Goal: Task Accomplishment & Management: Complete application form

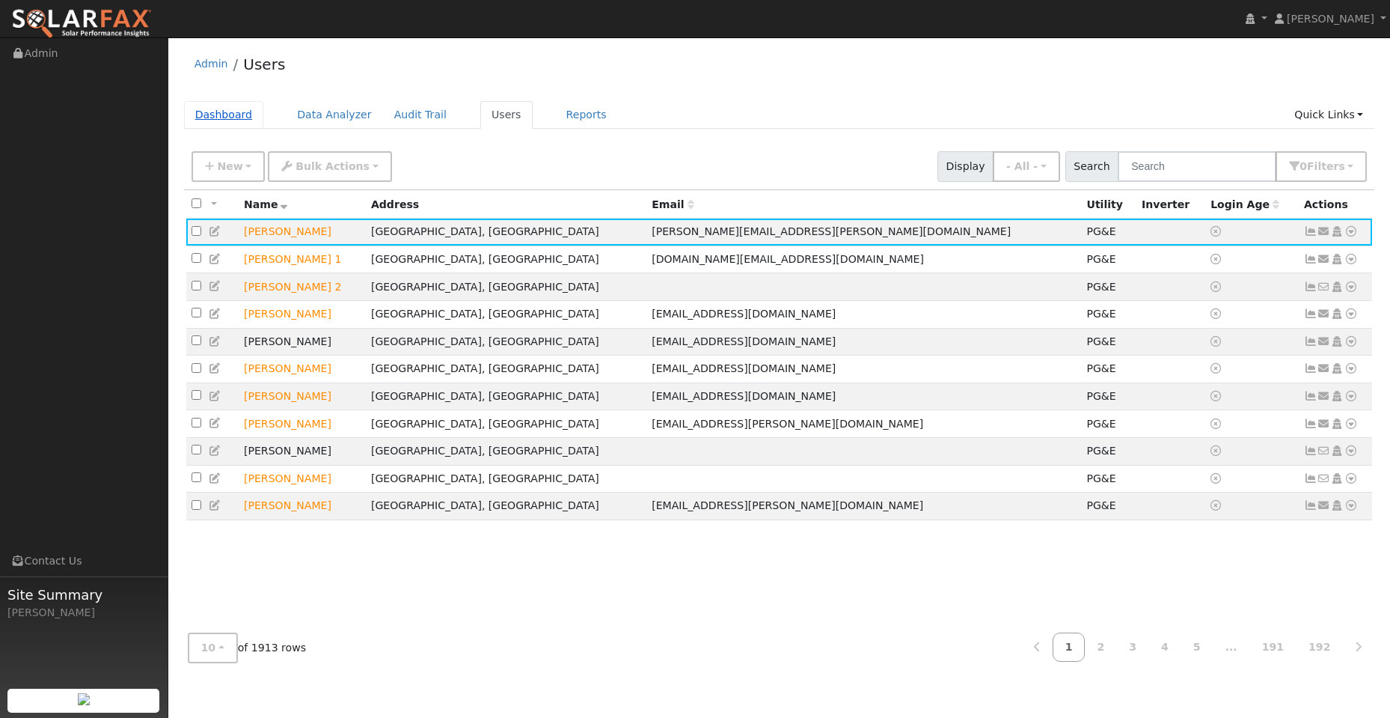
click at [204, 117] on link "Dashboard" at bounding box center [224, 115] width 80 height 28
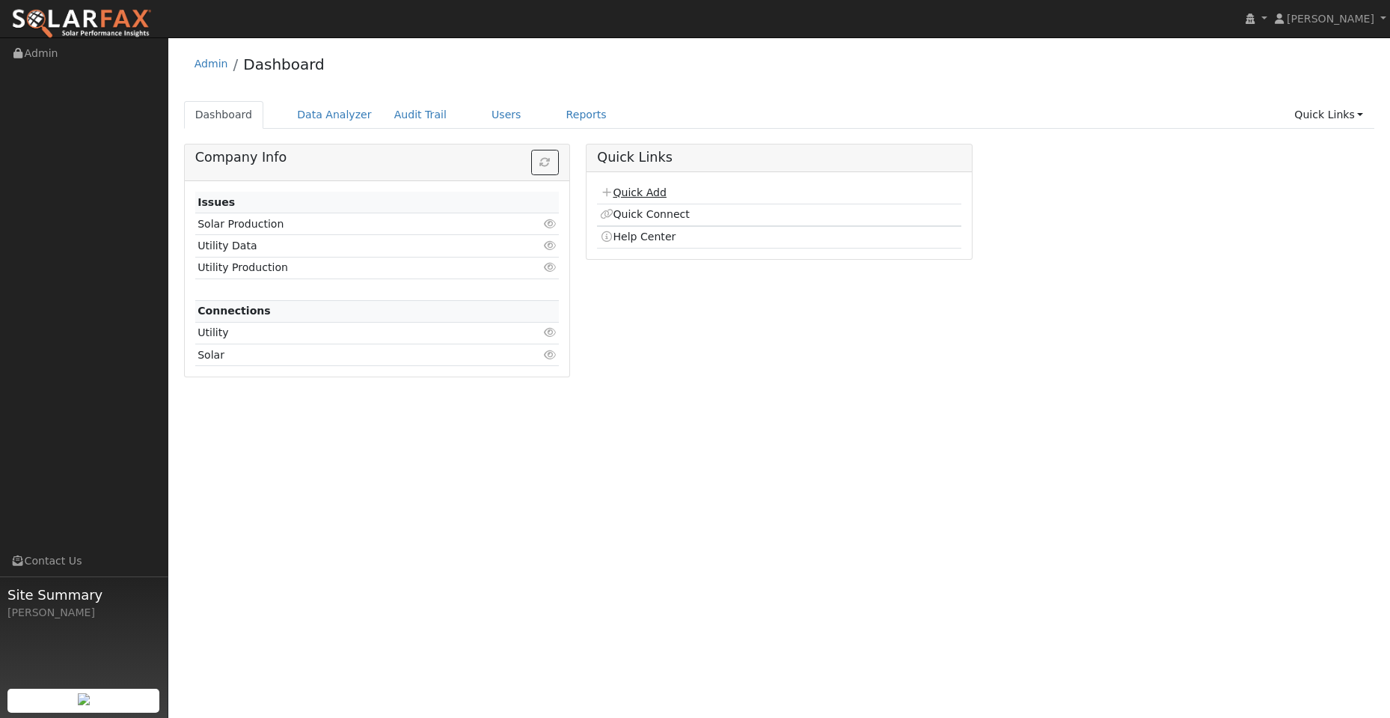
click at [653, 195] on link "Quick Add" at bounding box center [633, 192] width 67 height 12
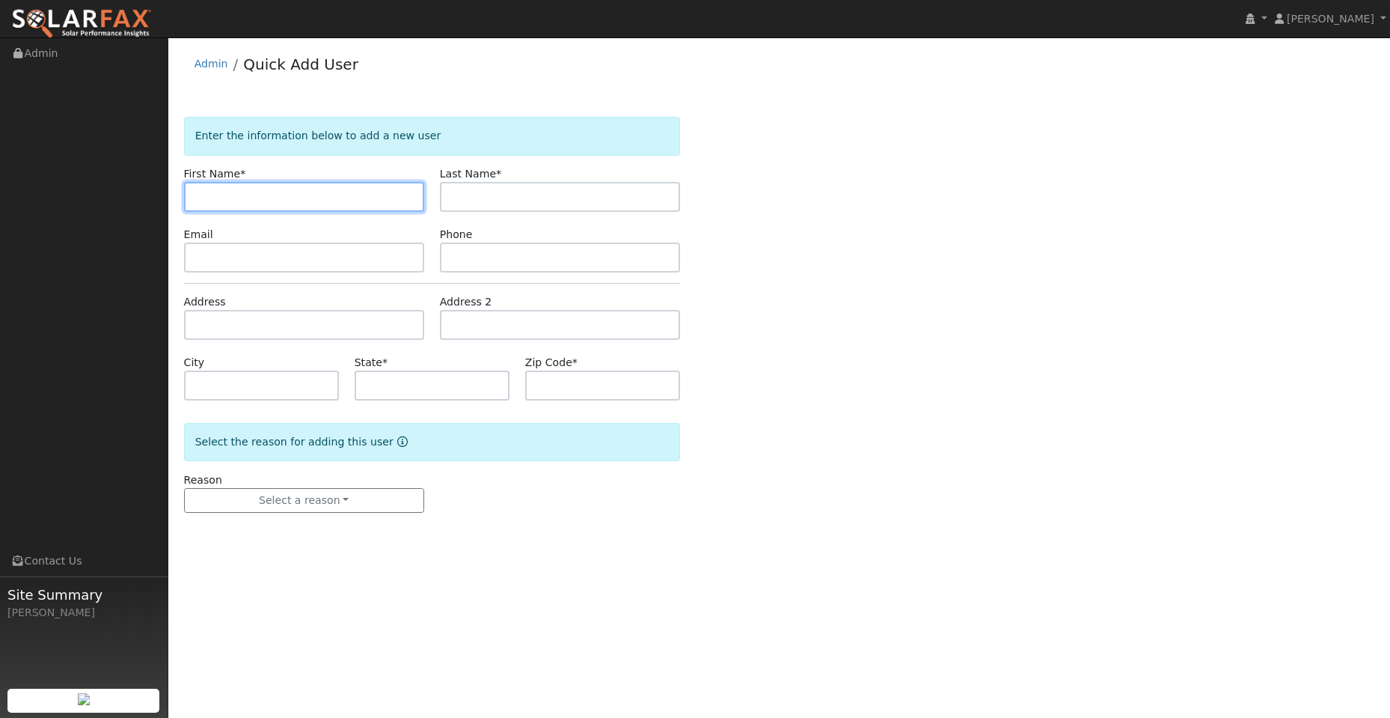
click at [247, 190] on input "text" at bounding box center [304, 197] width 240 height 30
paste input "[PERSON_NAME]"
click at [195, 197] on input "Erin" at bounding box center [304, 197] width 240 height 30
type input "Erin"
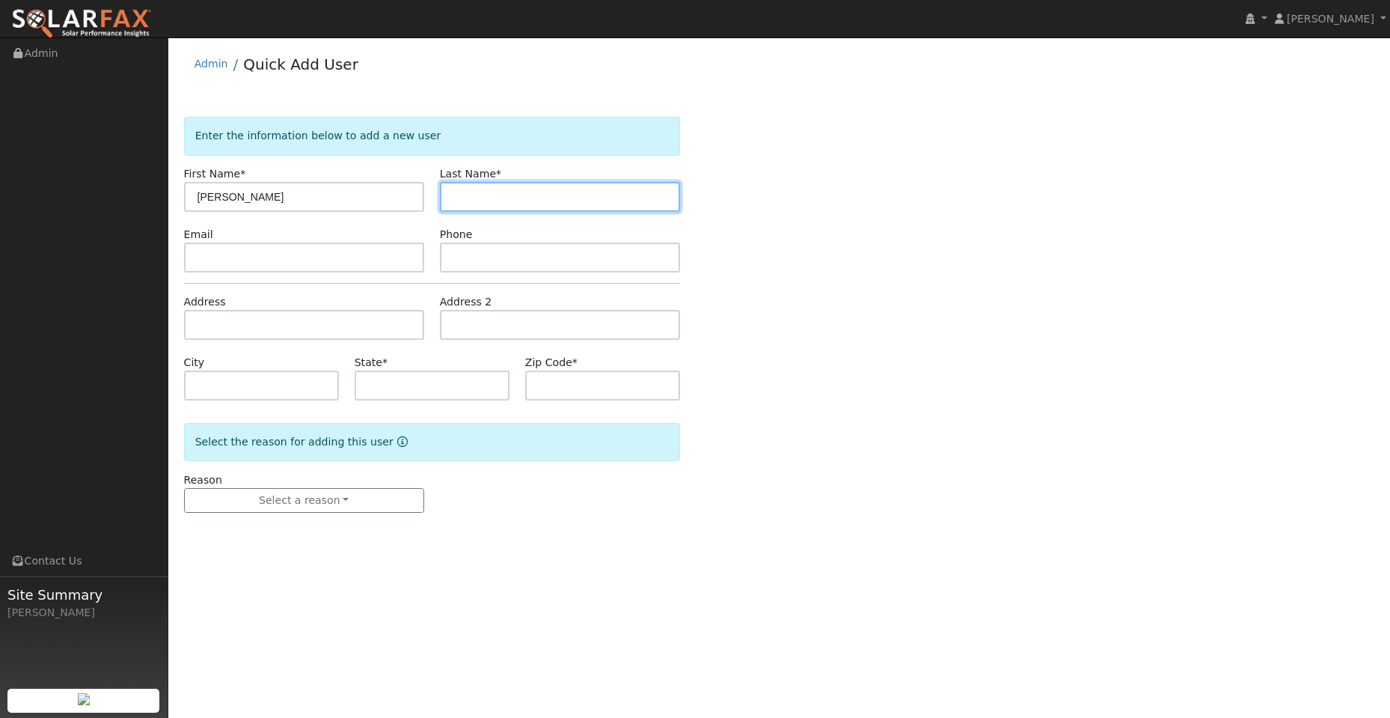
click at [611, 198] on input "text" at bounding box center [560, 197] width 240 height 30
click at [472, 201] on input "text" at bounding box center [560, 197] width 240 height 30
paste input "Sanford"
click at [454, 196] on input "Sanford" at bounding box center [560, 197] width 240 height 30
type input "Sanford"
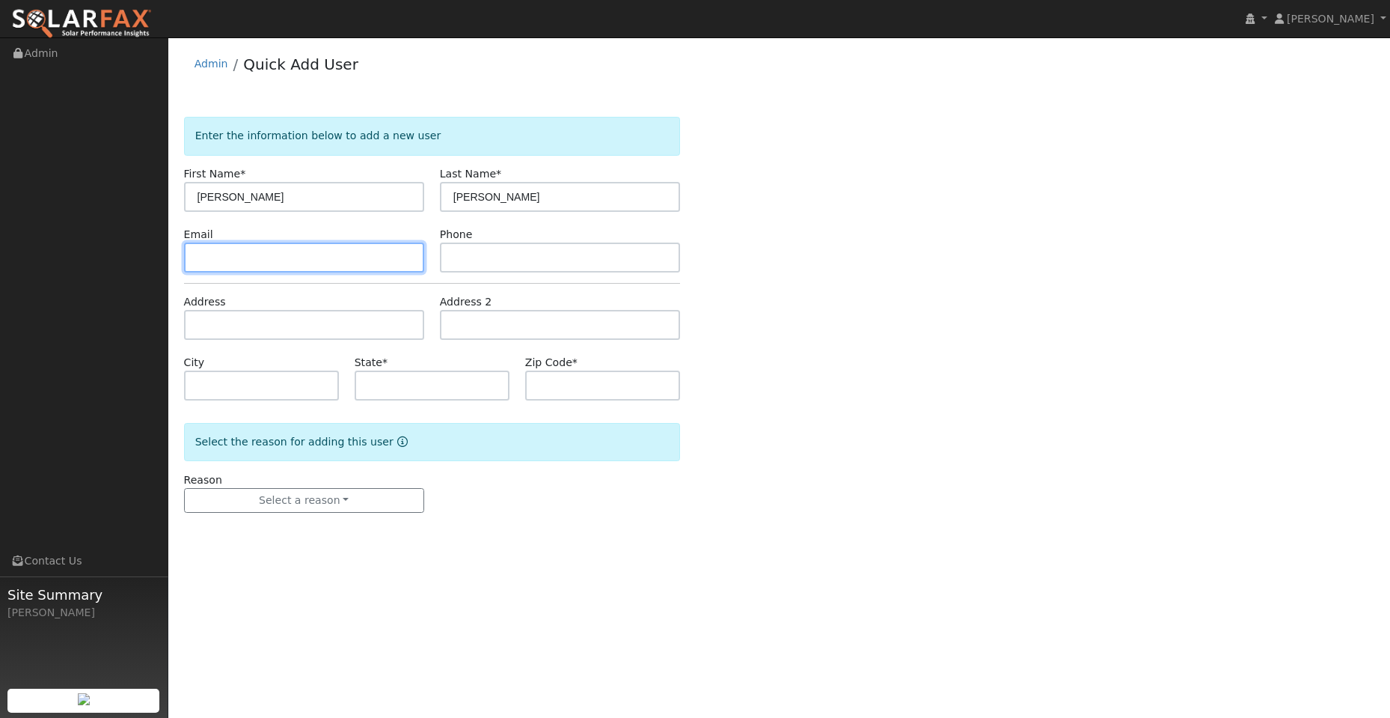
click at [387, 267] on input "text" at bounding box center [304, 257] width 240 height 30
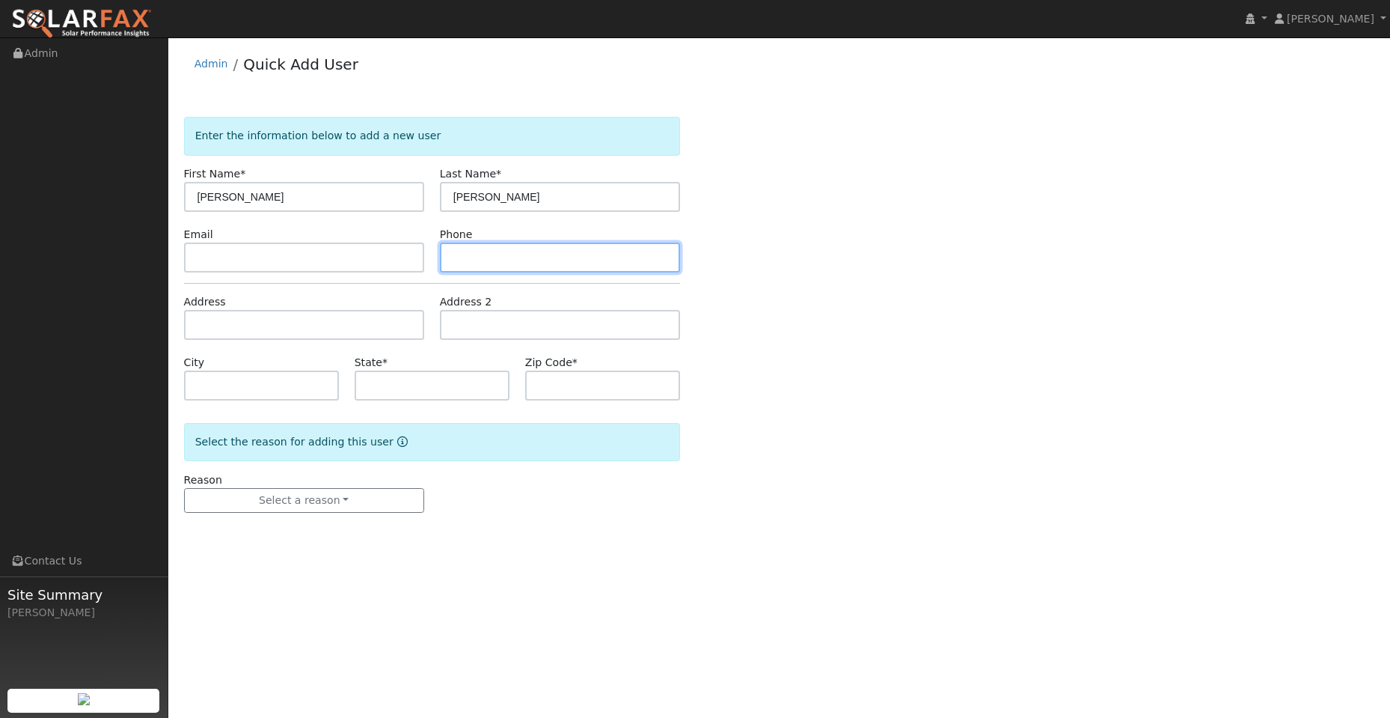
click at [450, 250] on input "text" at bounding box center [560, 257] width 240 height 30
paste input "(530) 632-3612"
click at [456, 263] on input "(530) 632-3612" at bounding box center [560, 257] width 240 height 30
type input "(530) 632-3612"
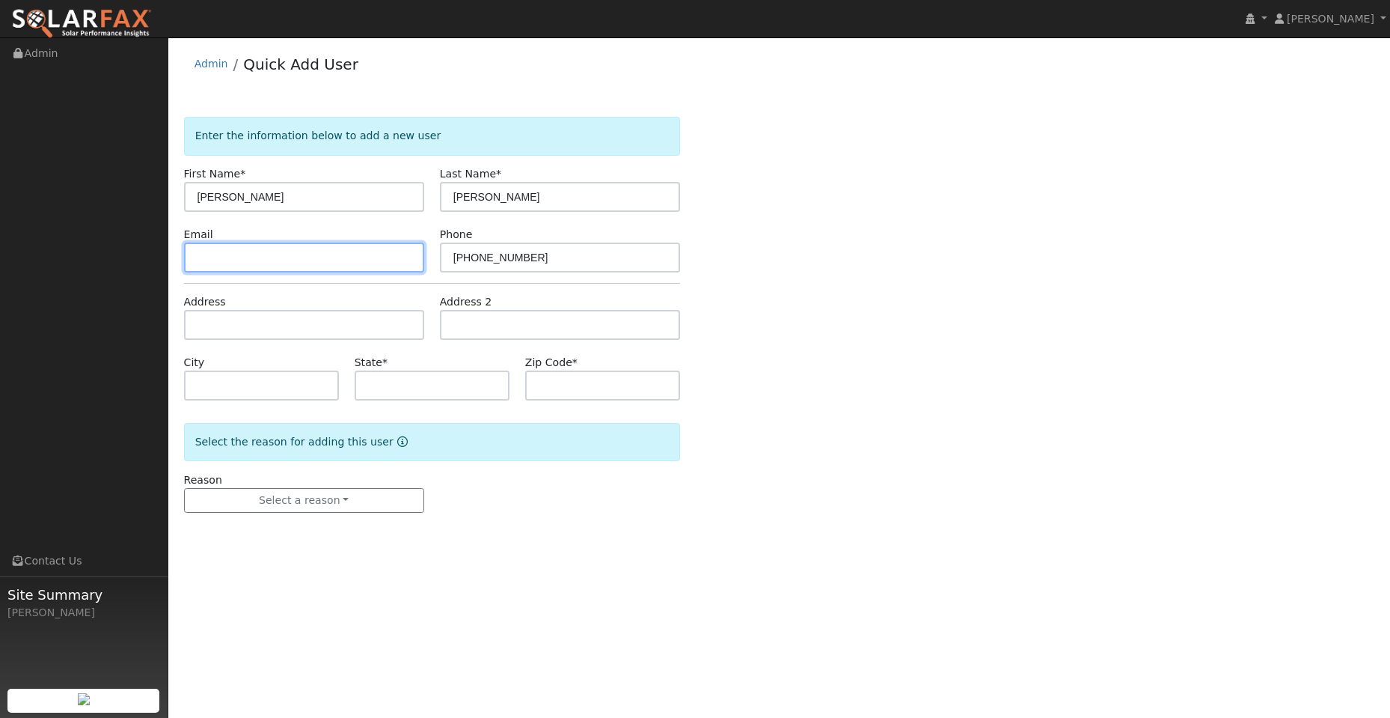
click at [320, 264] on input "text" at bounding box center [304, 257] width 240 height 30
click at [208, 253] on input "text" at bounding box center [304, 257] width 240 height 30
paste input "[EMAIL_ADDRESS][DOMAIN_NAME]"
type input "[EMAIL_ADDRESS][DOMAIN_NAME]"
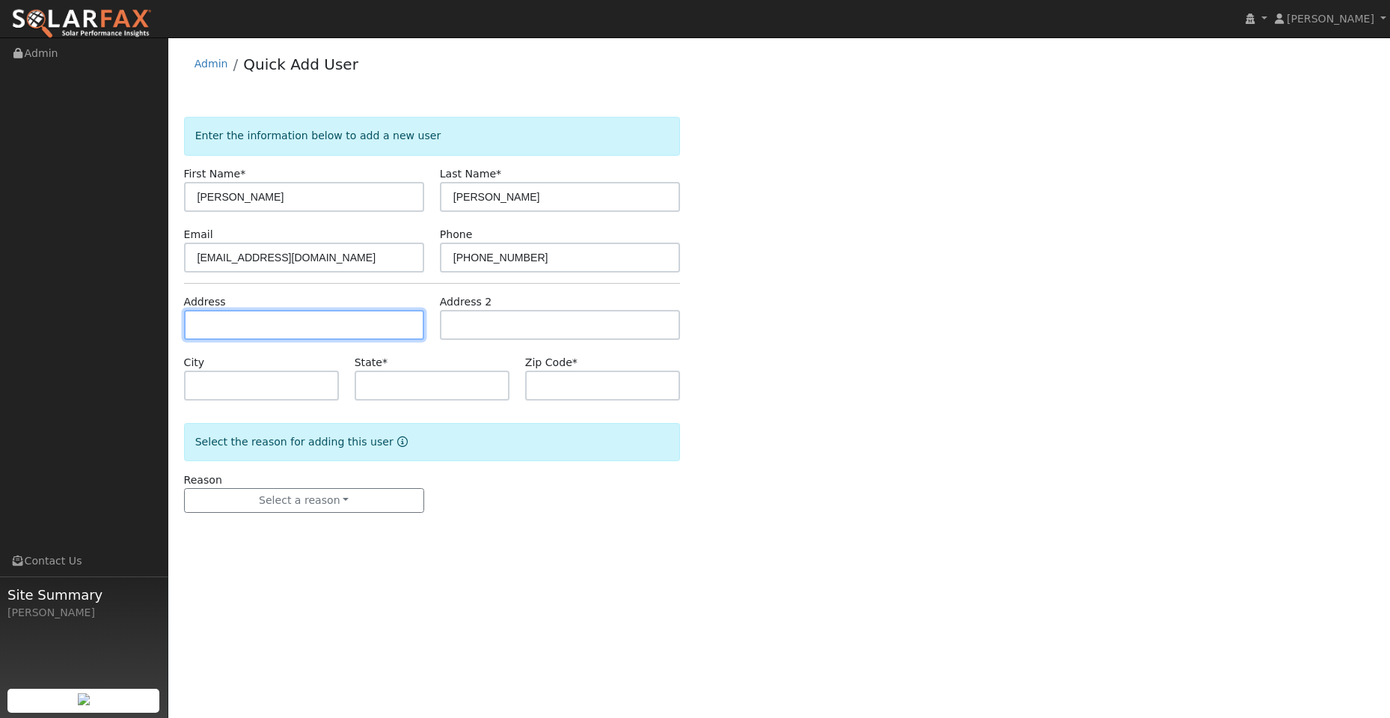
click at [236, 321] on input "text" at bounding box center [304, 325] width 240 height 30
click at [232, 326] on input "text" at bounding box center [304, 325] width 240 height 30
paste input "2517 Raleigh Way"
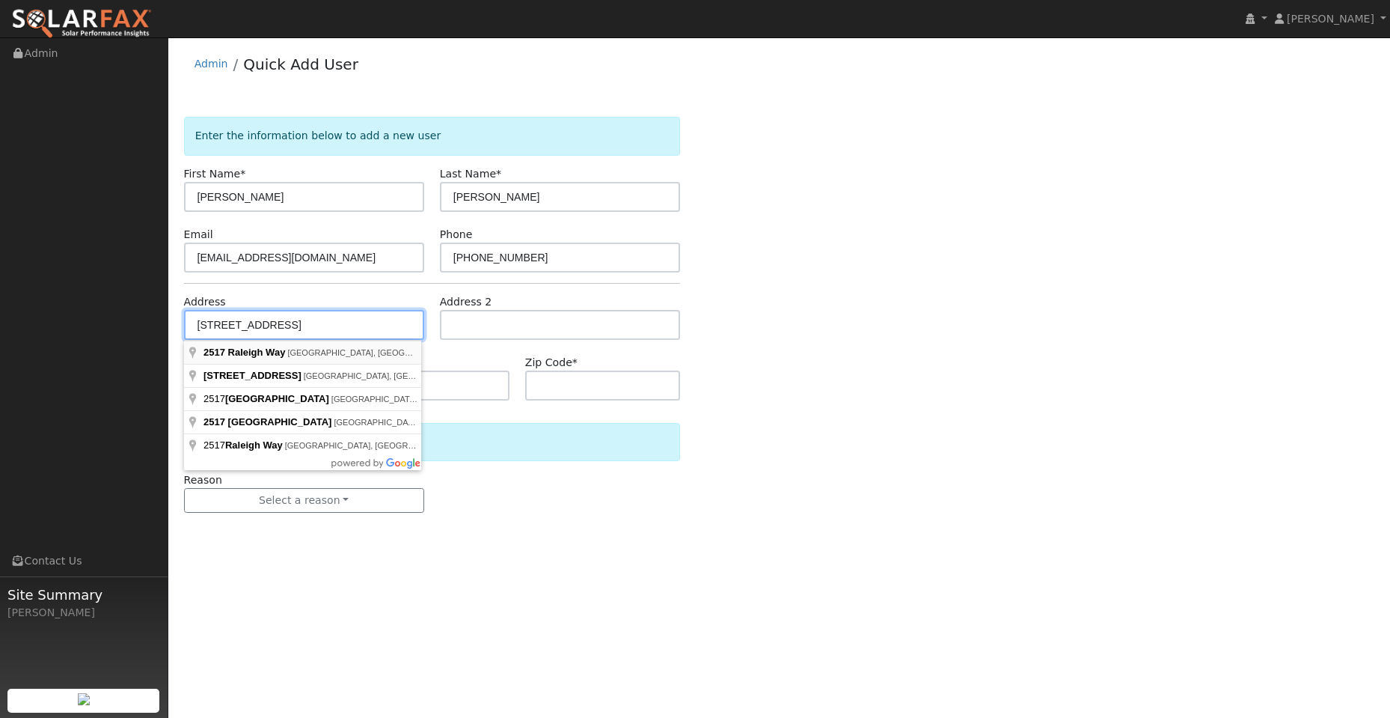
type input "2517 Raleigh Way"
type input "El Dorado Hills"
type input "CA"
type input "95762"
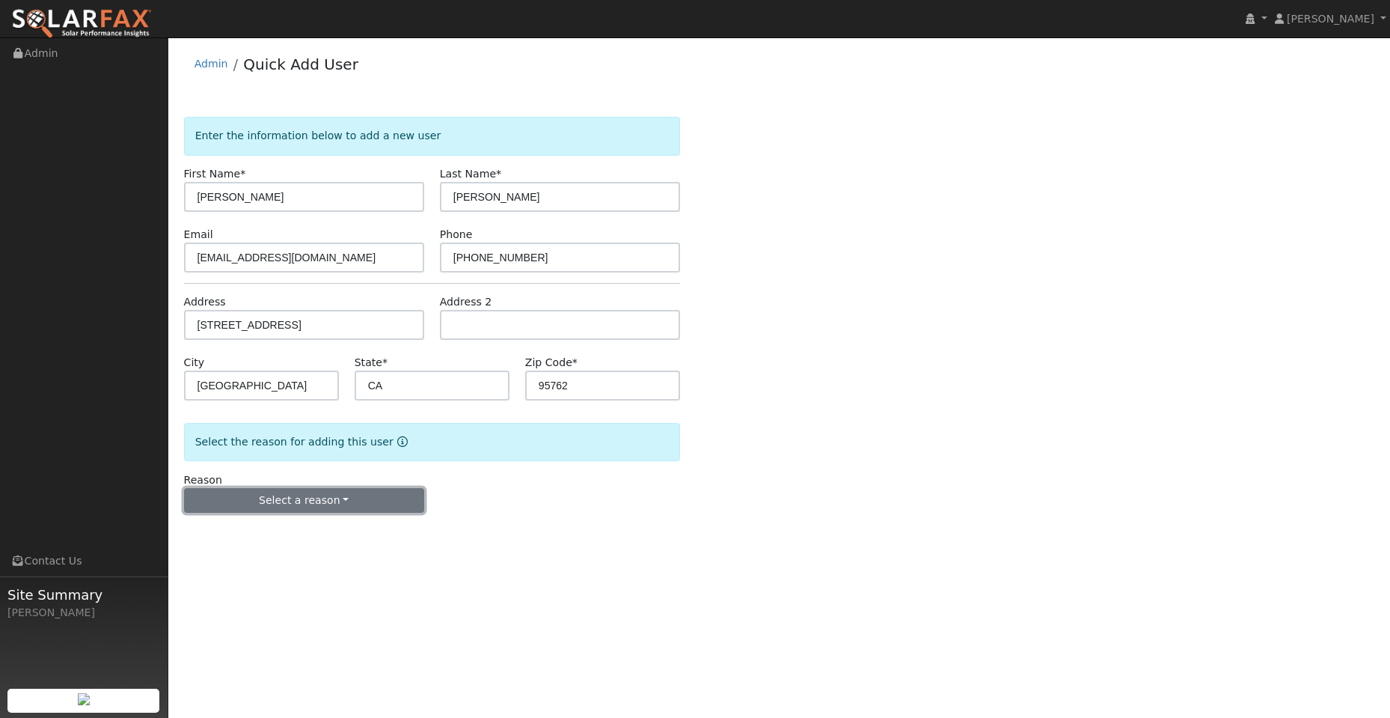
click at [332, 500] on button "Select a reason" at bounding box center [304, 500] width 240 height 25
drag, startPoint x: 299, startPoint y: 526, endPoint x: 301, endPoint y: 515, distance: 11.3
click at [299, 526] on link "New lead" at bounding box center [267, 531] width 165 height 21
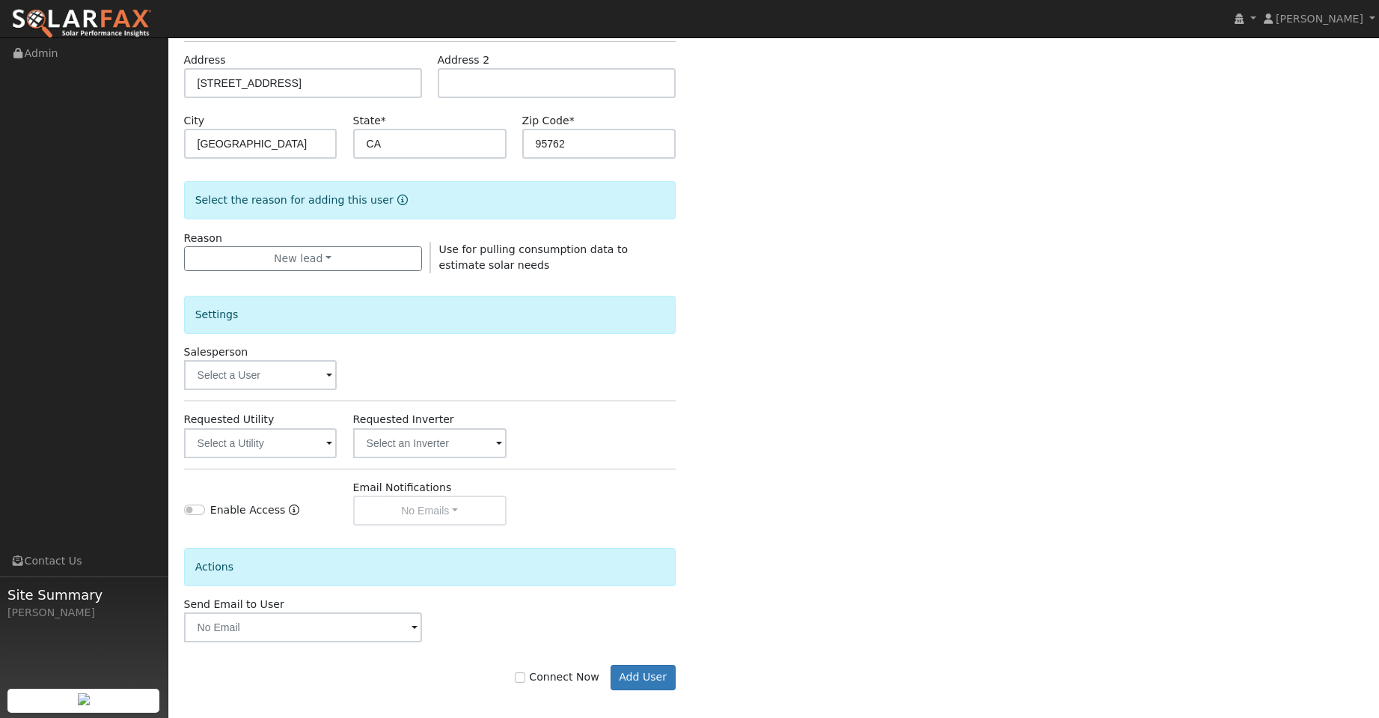
scroll to position [251, 0]
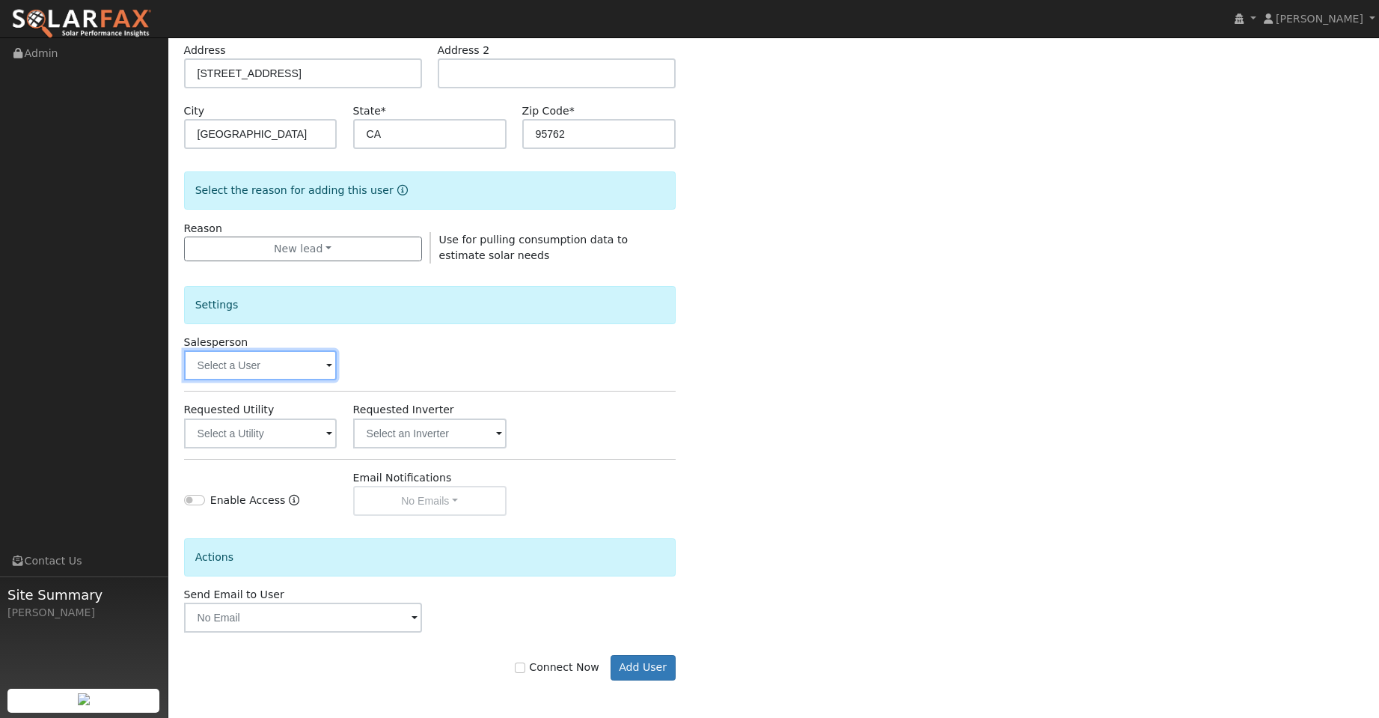
click at [289, 368] on input "text" at bounding box center [260, 365] width 153 height 30
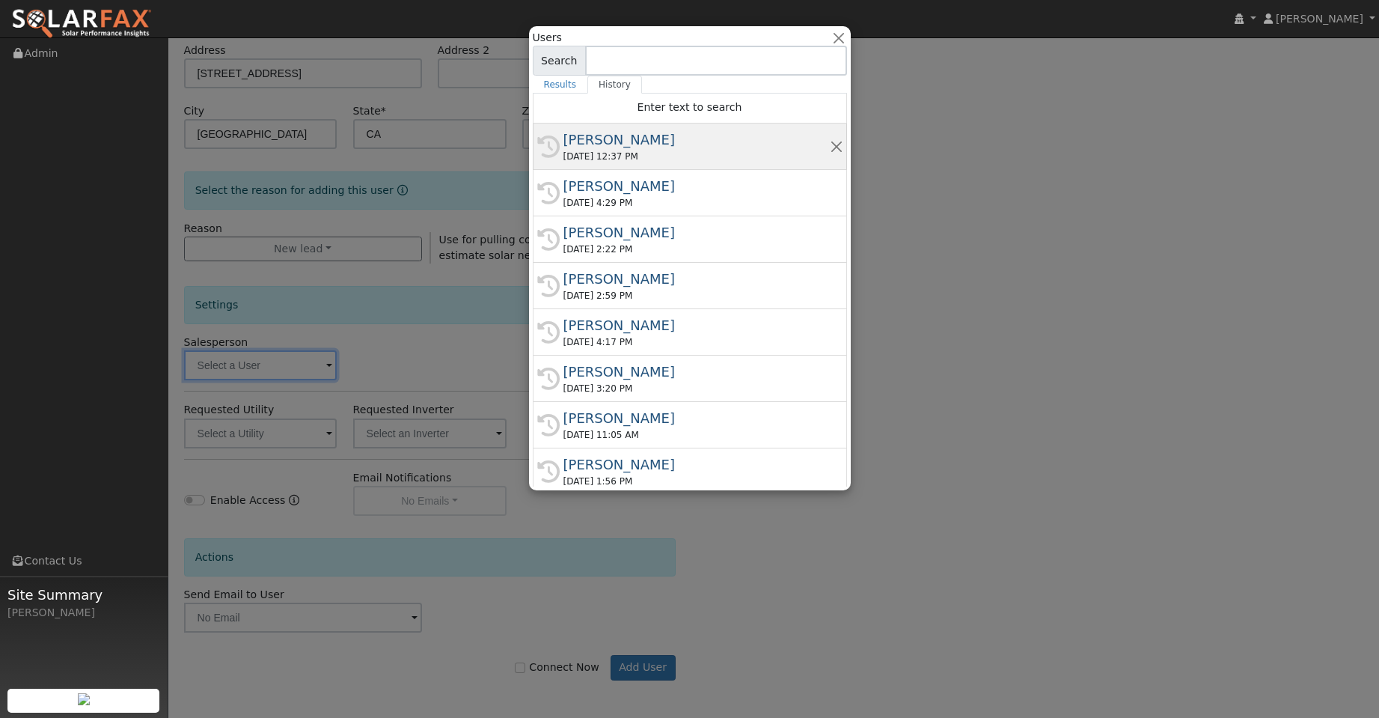
click at [653, 147] on div "Tory Kelly" at bounding box center [696, 139] width 266 height 20
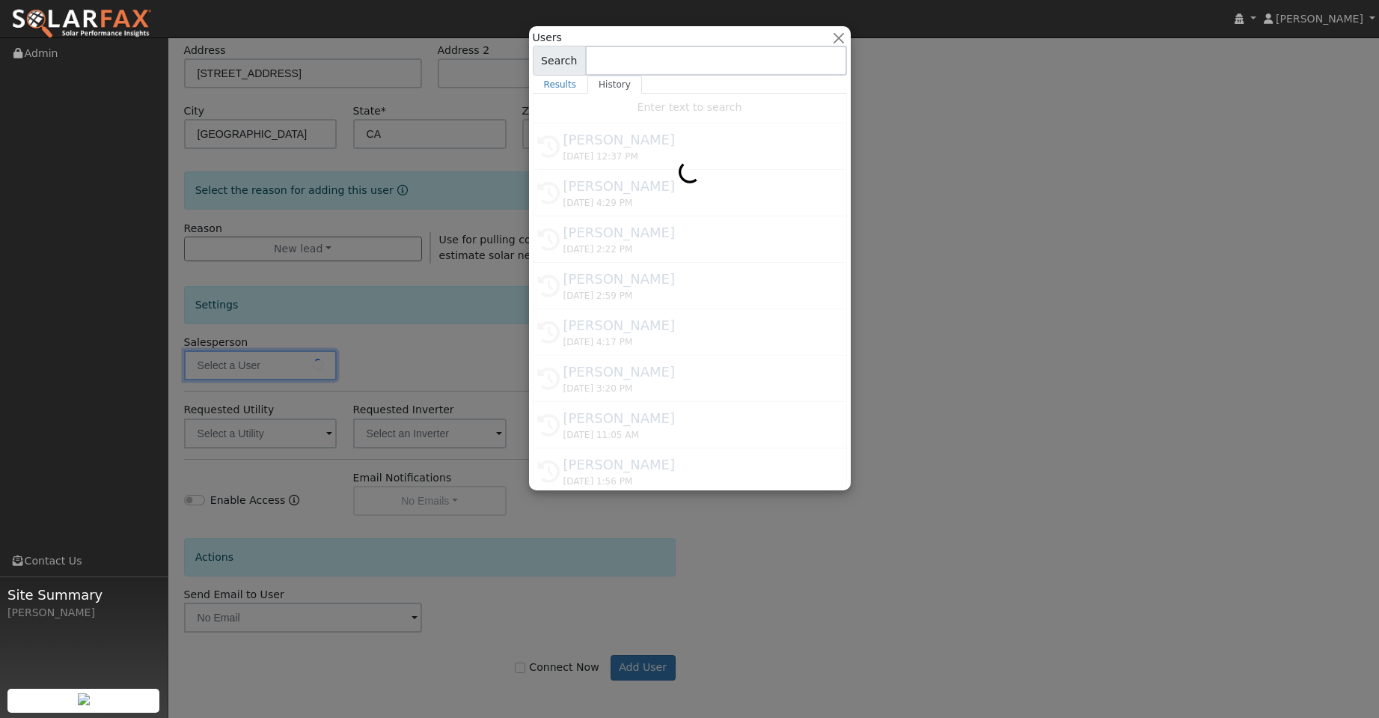
type input "Tory Kelly"
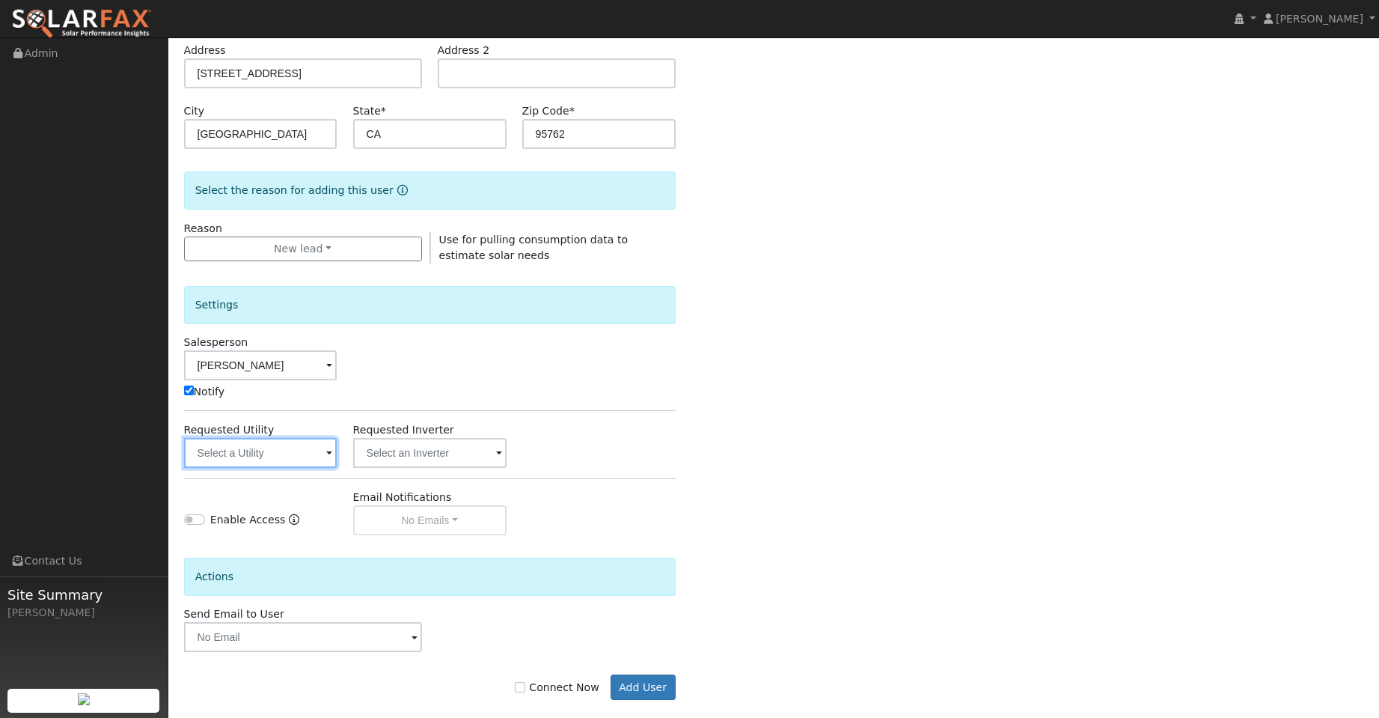
click at [300, 456] on input "text" at bounding box center [260, 453] width 153 height 30
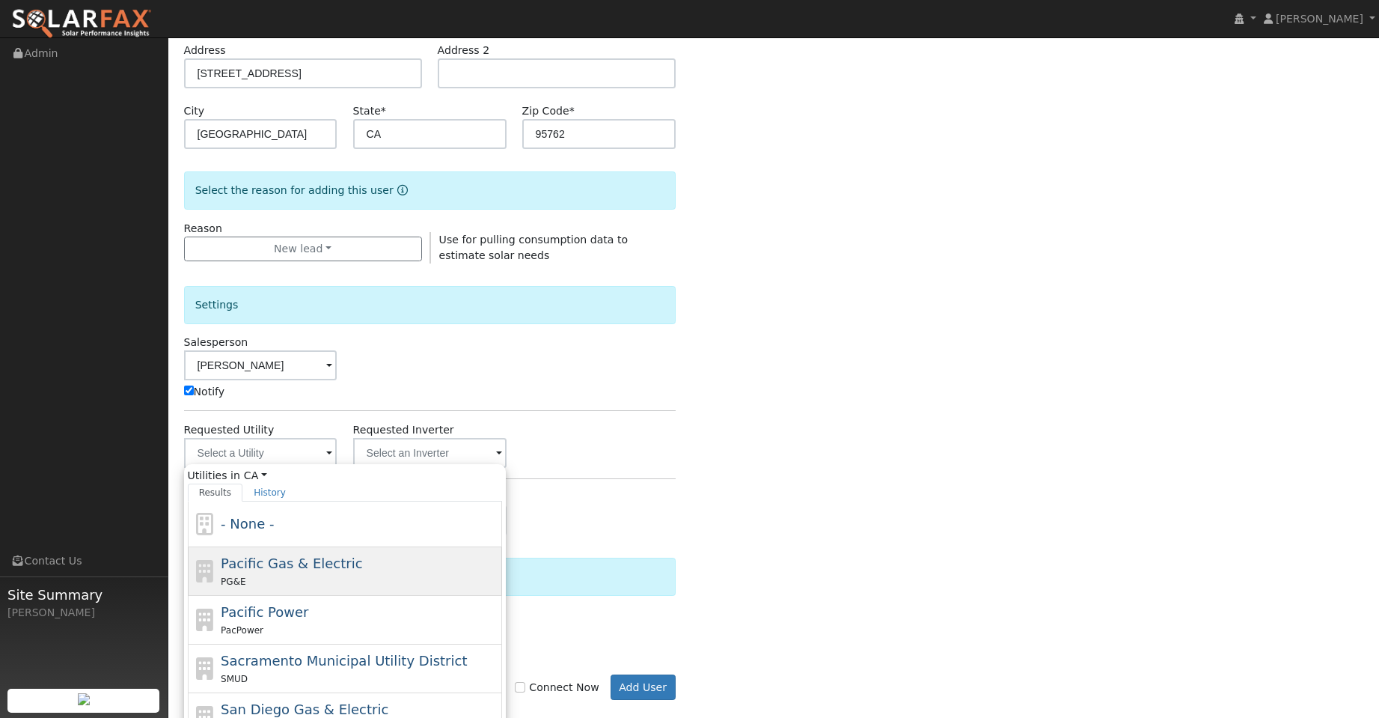
click at [355, 564] on div "Pacific Gas & Electric PG&E" at bounding box center [360, 571] width 278 height 36
type input "Pacific Gas & Electric"
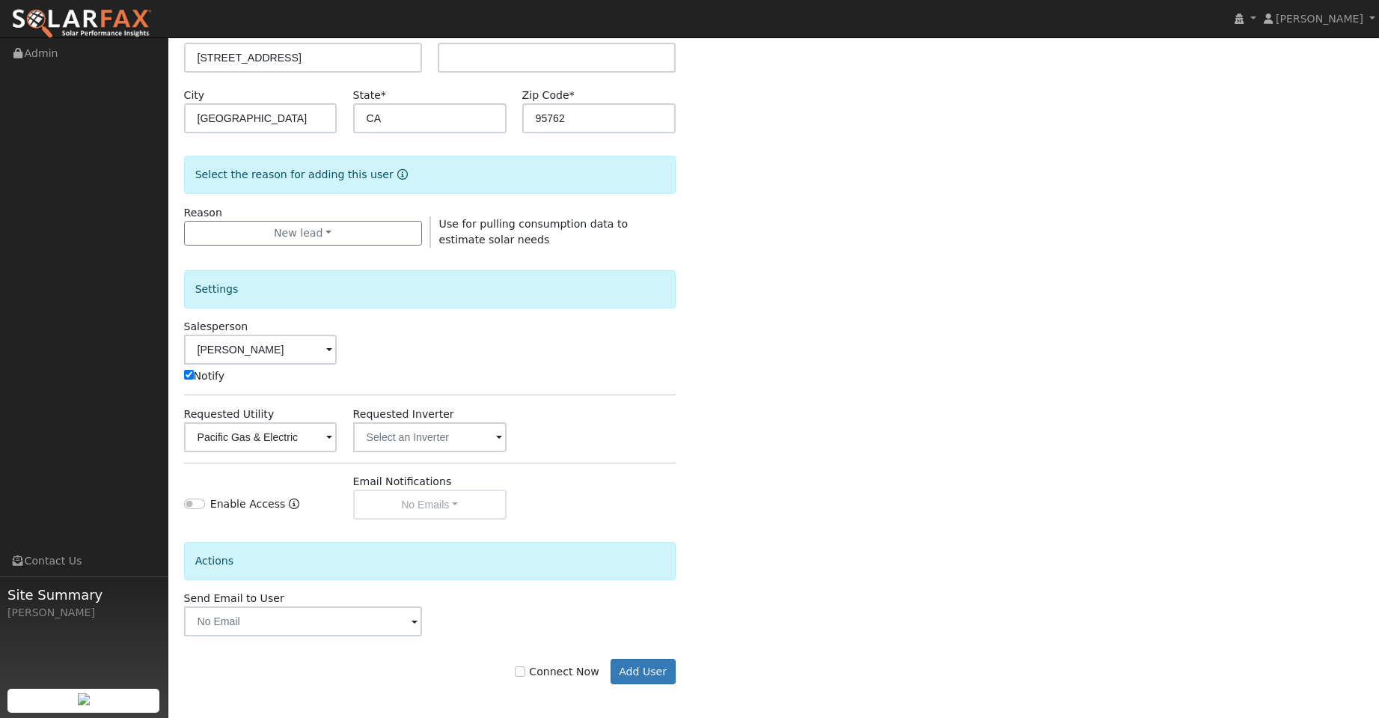
scroll to position [271, 0]
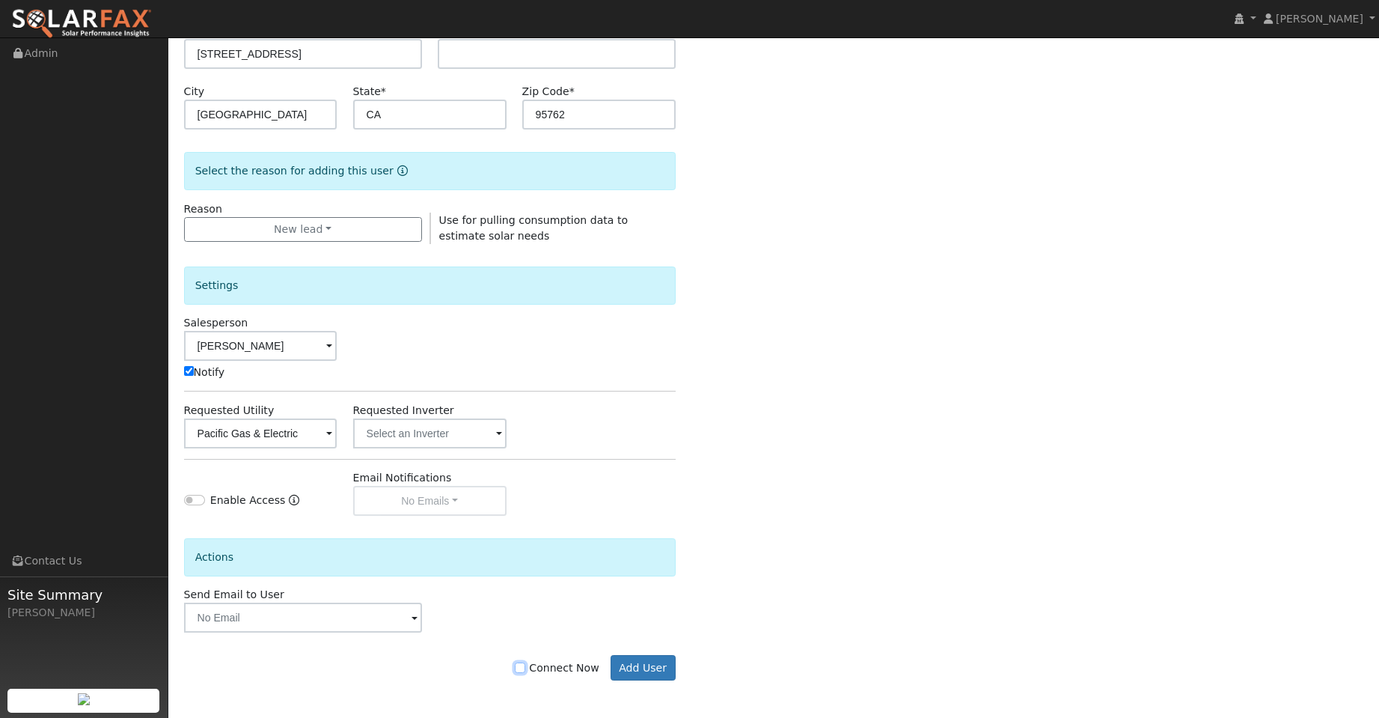
drag, startPoint x: 533, startPoint y: 665, endPoint x: 582, endPoint y: 667, distance: 49.4
click at [525, 665] on input "Connect Now" at bounding box center [520, 667] width 10 height 10
checkbox input "true"
click at [650, 666] on button "Add User" at bounding box center [643, 667] width 65 height 25
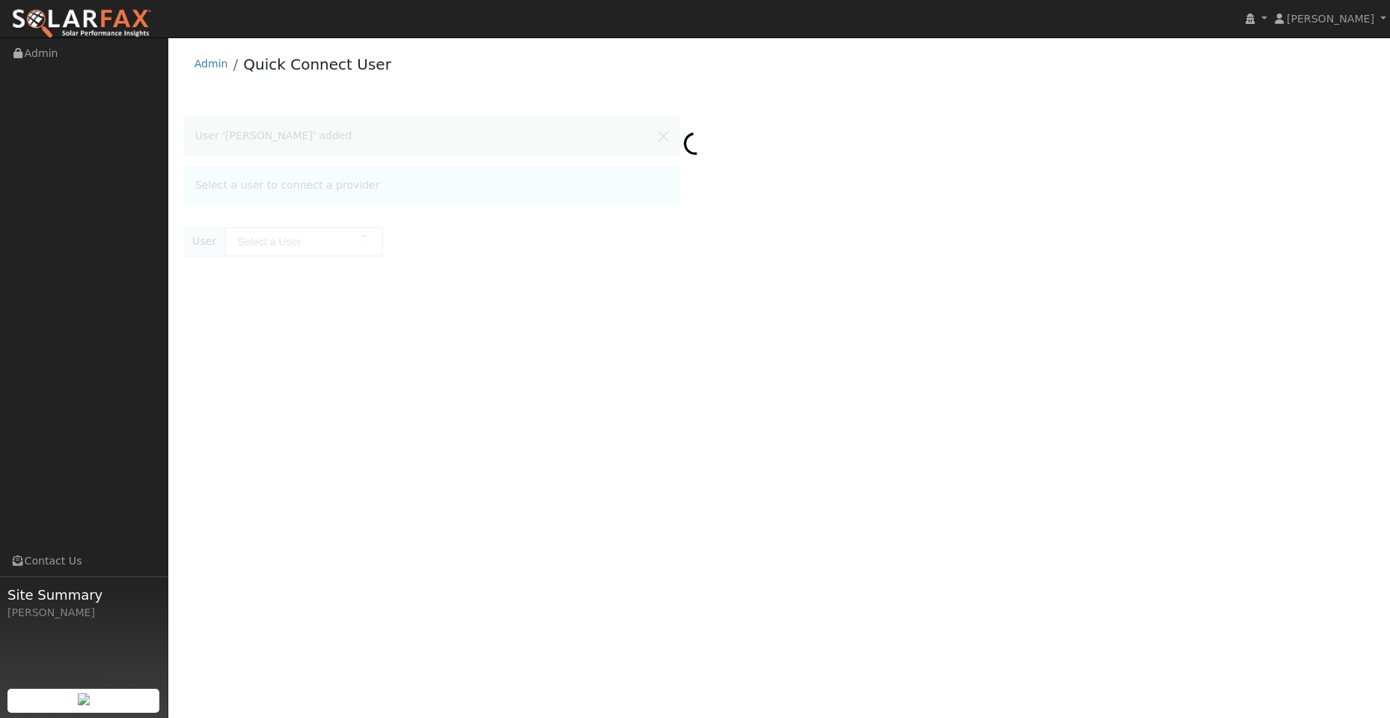
type input "[PERSON_NAME]"
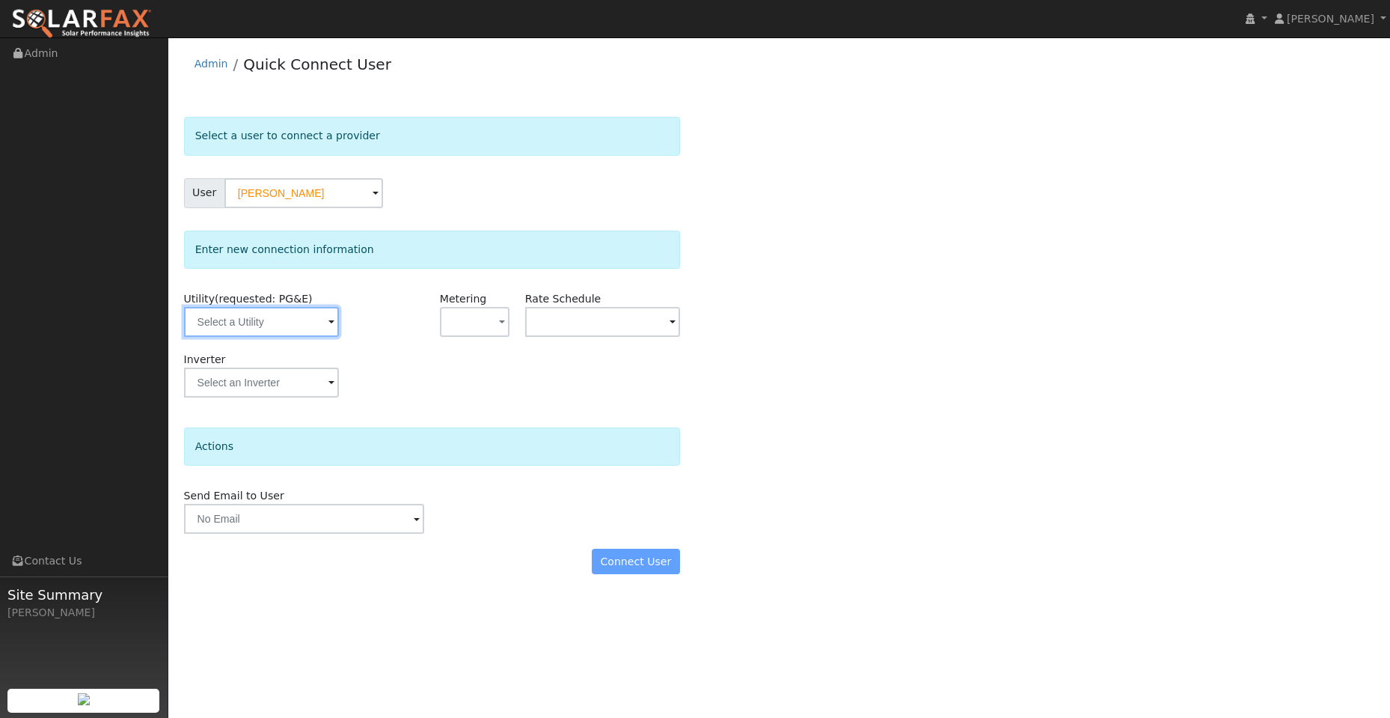
click at [266, 320] on input "text" at bounding box center [261, 322] width 155 height 30
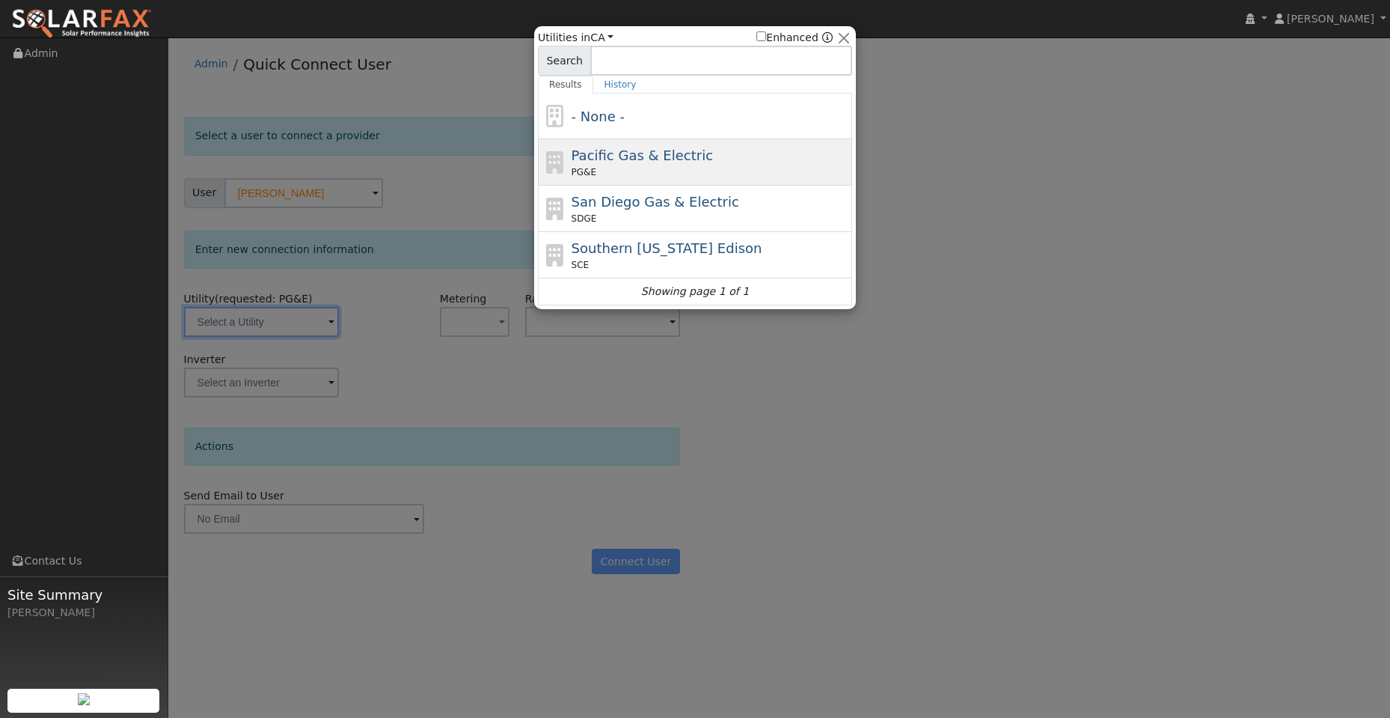
click at [623, 168] on div "PG&E" at bounding box center [711, 171] width 278 height 13
type input "PG&E"
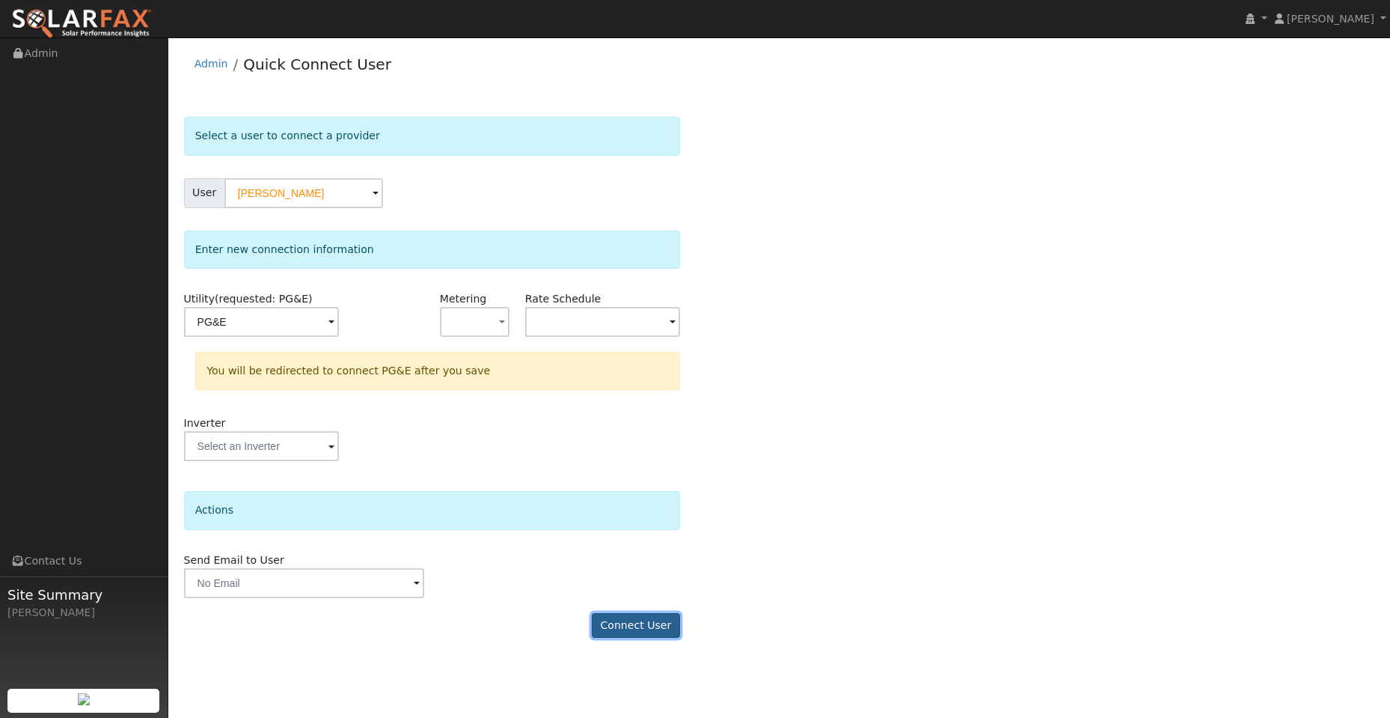
click at [633, 633] on button "Connect User" at bounding box center [636, 625] width 88 height 25
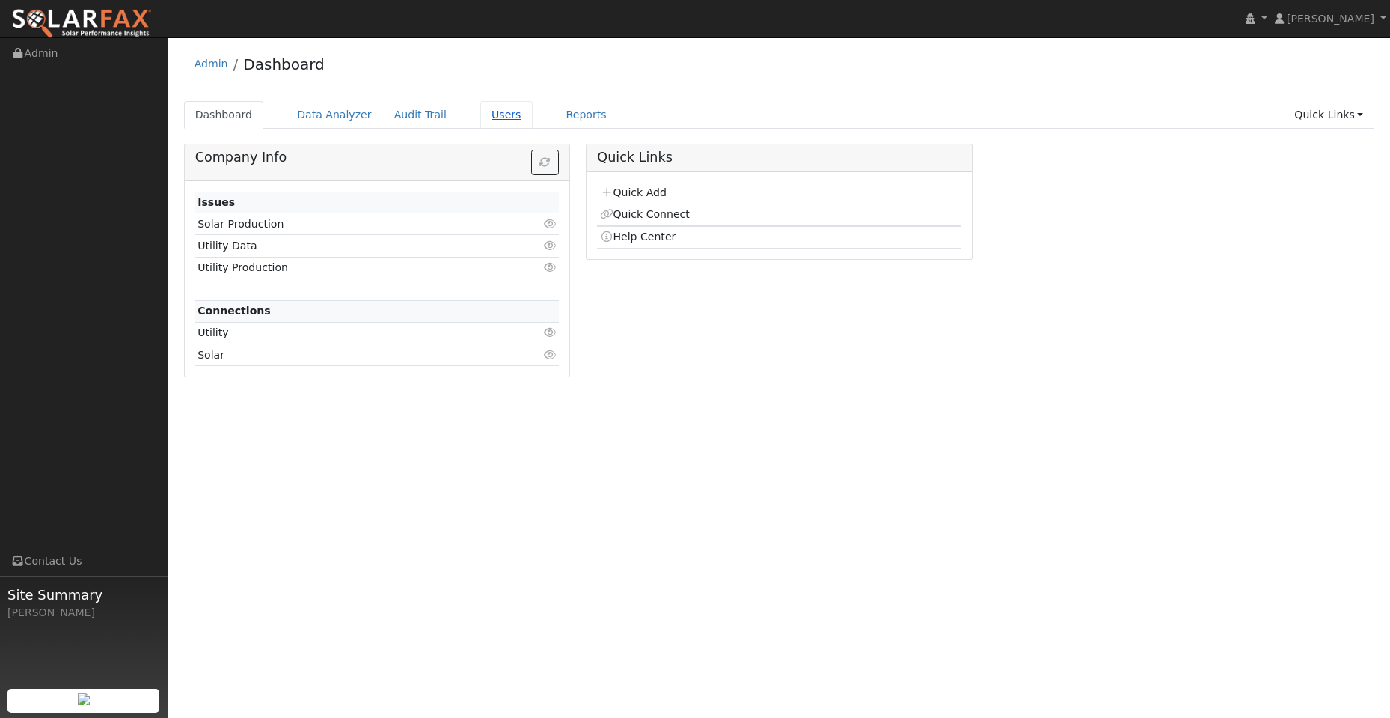
click at [481, 104] on link "Users" at bounding box center [506, 115] width 52 height 28
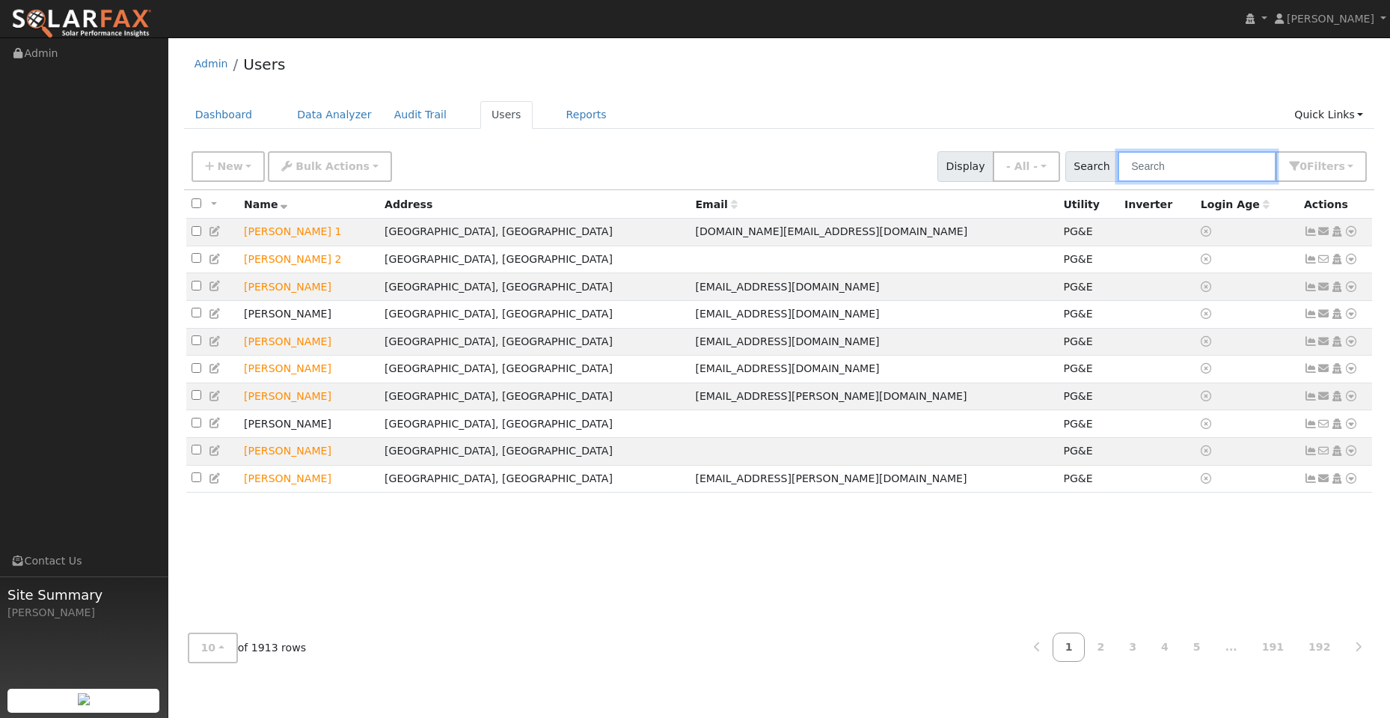
click at [1153, 168] on input "text" at bounding box center [1197, 166] width 159 height 31
paste input "[PERSON_NAME]"
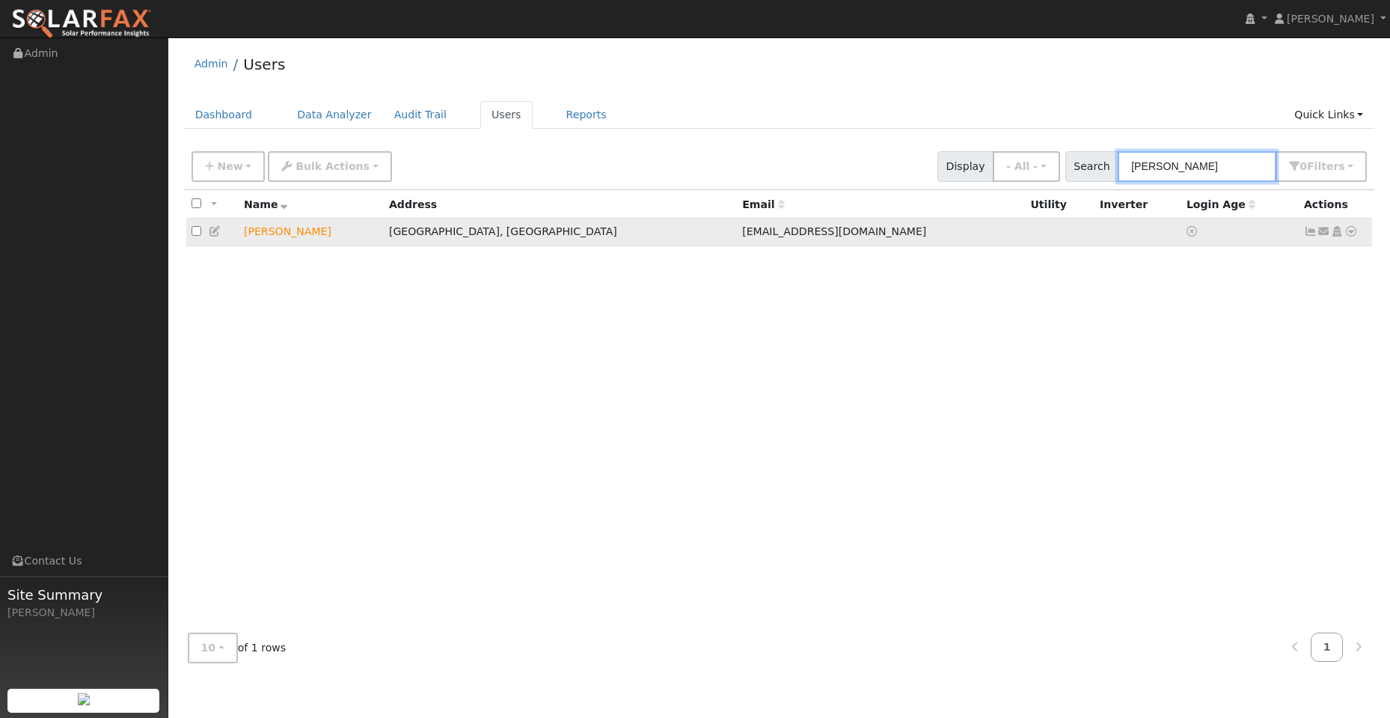
type input "[PERSON_NAME]"
click at [1355, 234] on icon at bounding box center [1351, 231] width 13 height 10
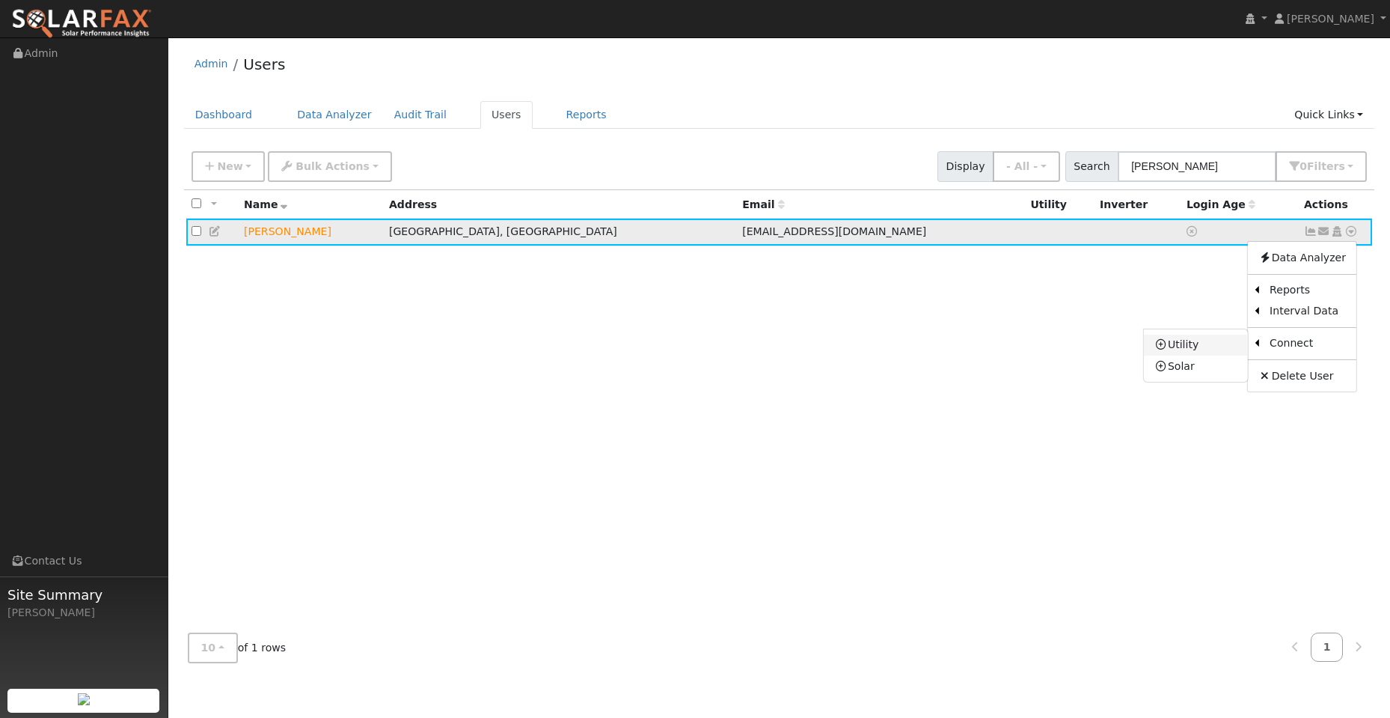
click at [1216, 353] on link "Utility" at bounding box center [1196, 345] width 104 height 21
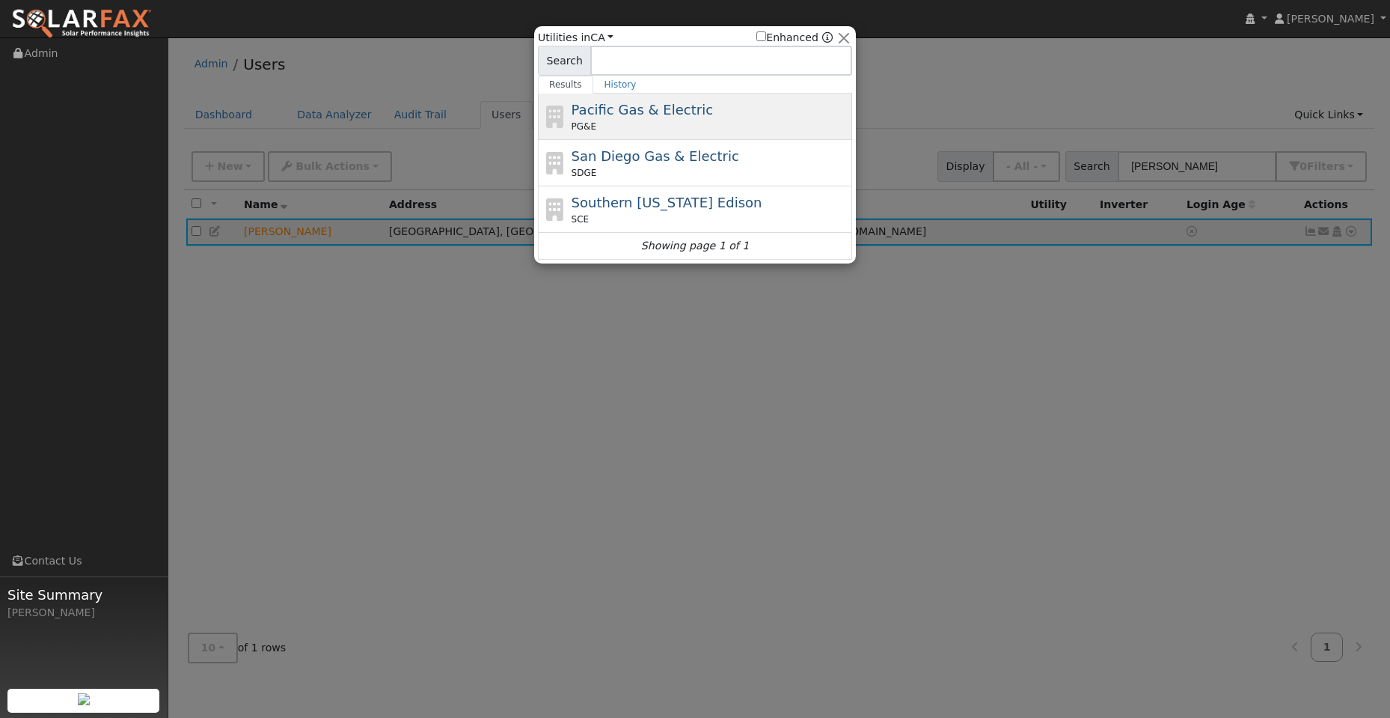
click at [665, 119] on div "Pacific Gas & Electric PG&E" at bounding box center [711, 117] width 278 height 34
